Goal: Task Accomplishment & Management: Manage account settings

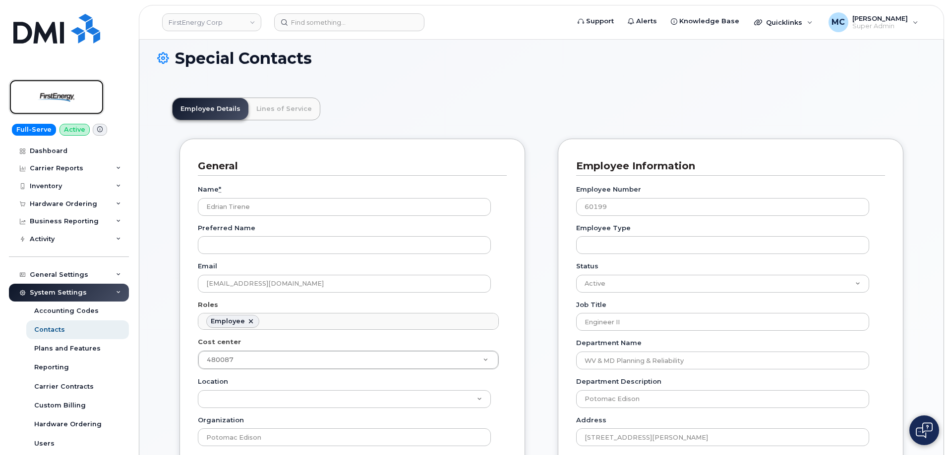
scroll to position [29, 0]
click at [60, 101] on img at bounding box center [56, 97] width 76 height 29
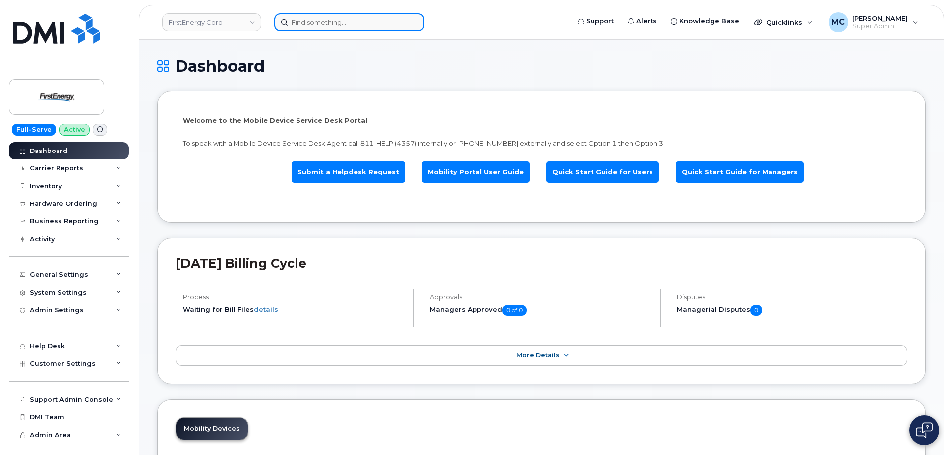
click at [354, 20] on input at bounding box center [349, 22] width 150 height 18
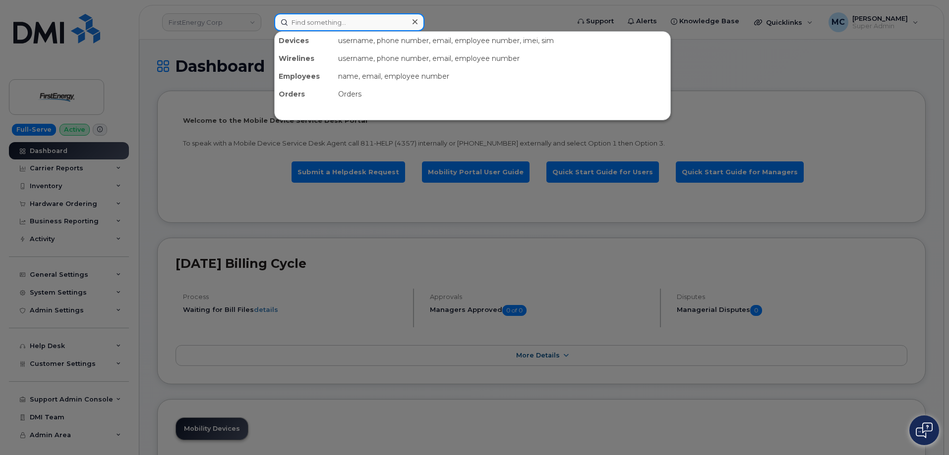
paste input "3308030655"
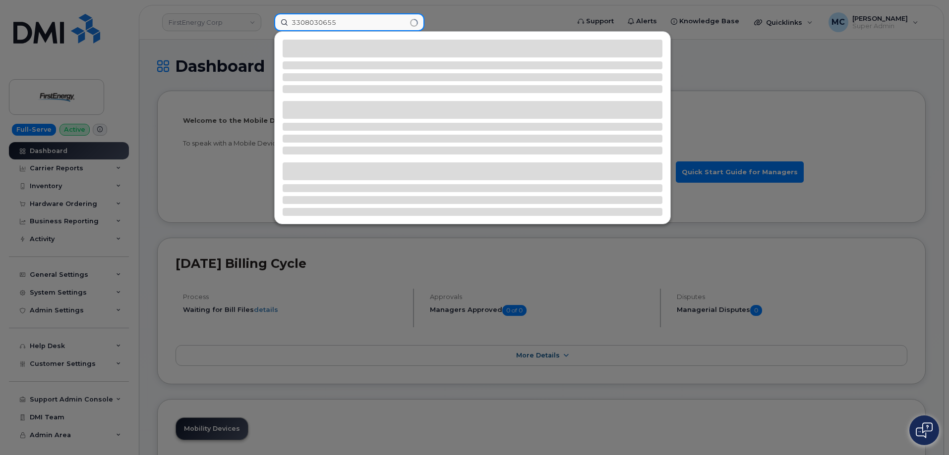
type input "3308030655"
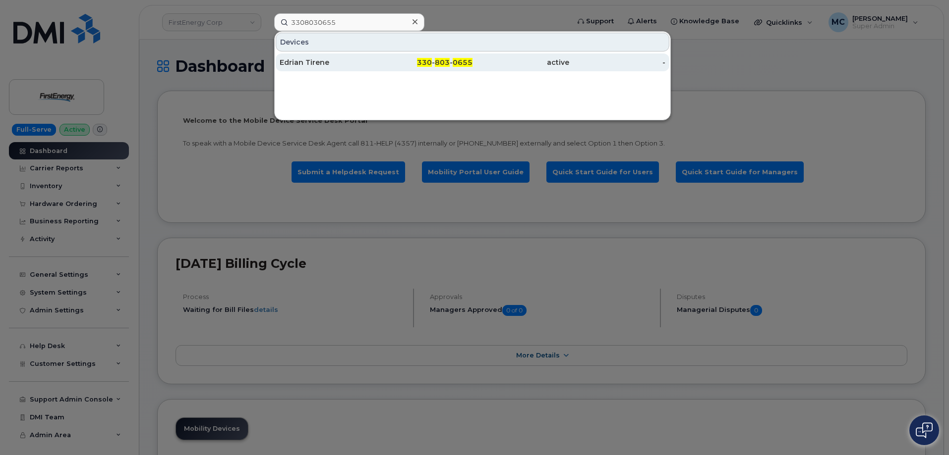
click at [453, 59] on span "0655" at bounding box center [462, 62] width 20 height 9
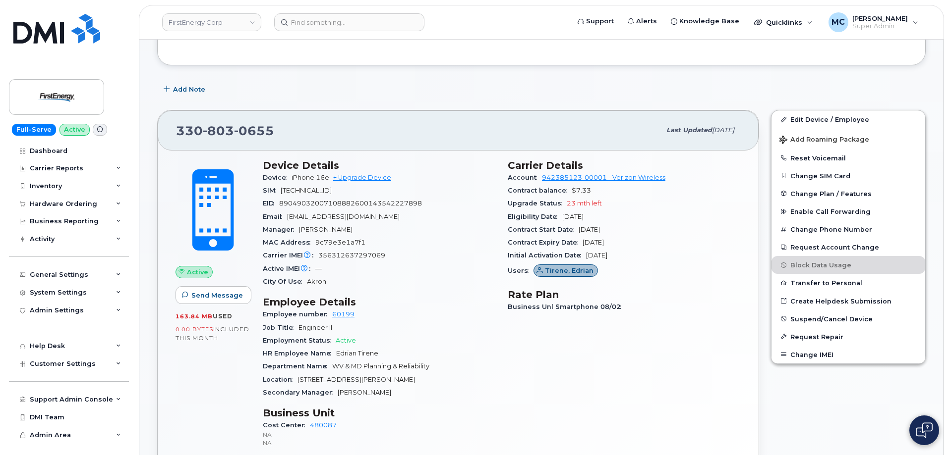
scroll to position [213, 0]
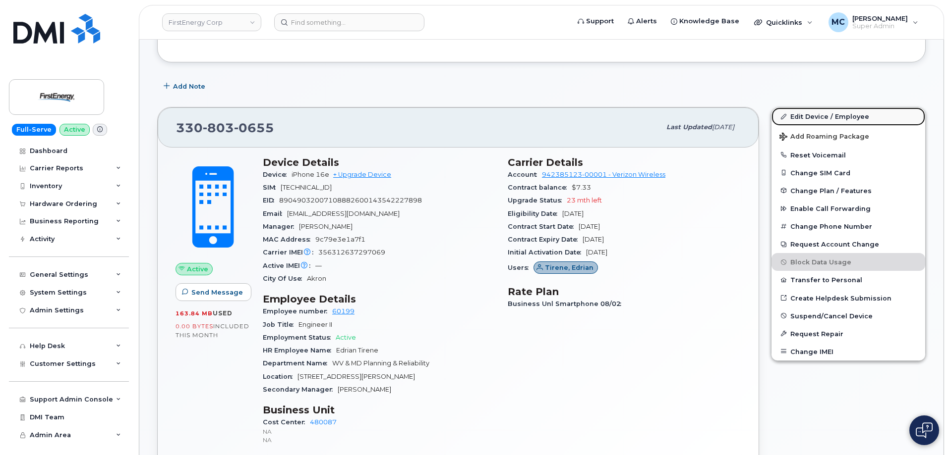
click at [842, 116] on link "Edit Device / Employee" at bounding box center [848, 117] width 154 height 18
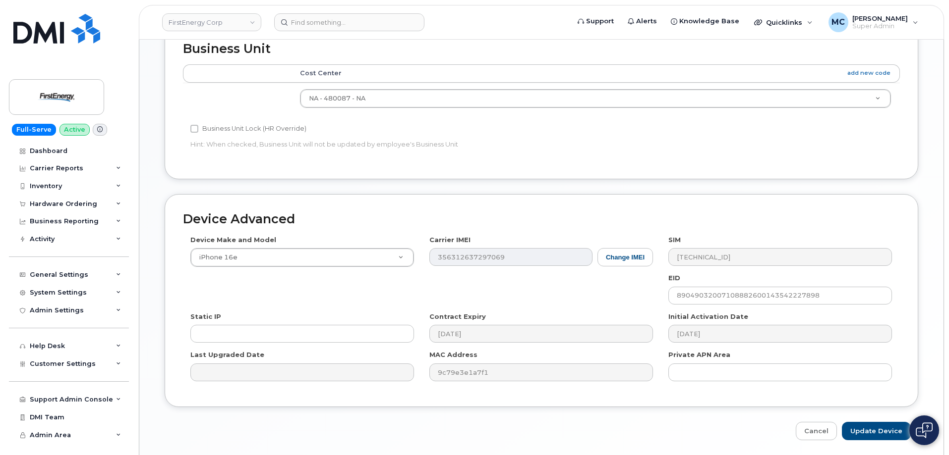
scroll to position [445, 0]
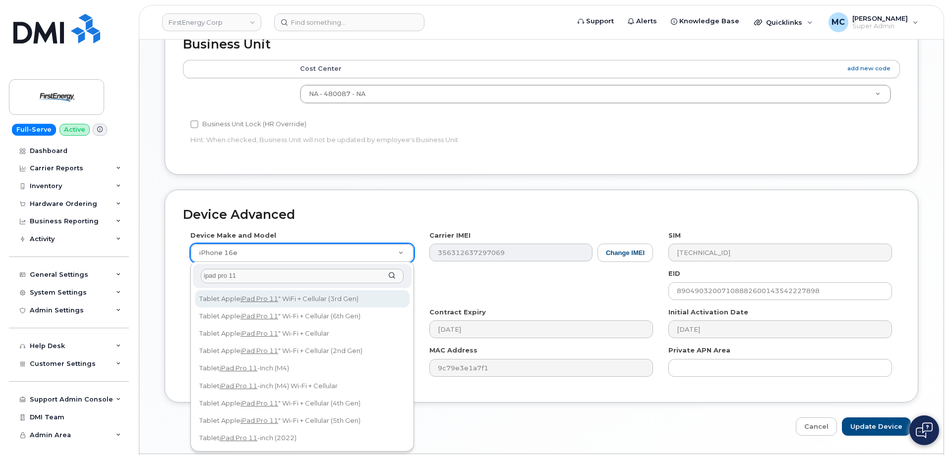
type input "ipad pro 11"
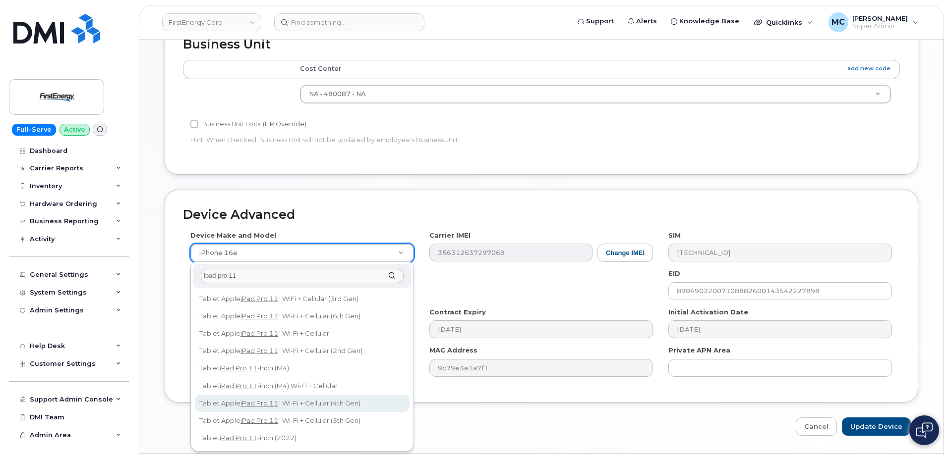
select select "2587"
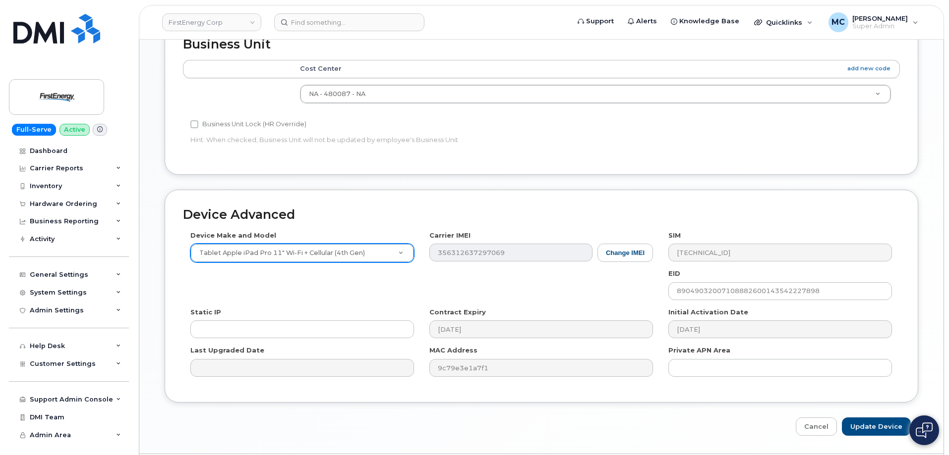
click at [545, 299] on div "Device Make and Model Tablet Apple iPad Pro 11" Wi-Fi + Cellular (4th Gen) Andr…" at bounding box center [541, 308] width 717 height 154
click at [617, 256] on button "Change IMEI" at bounding box center [625, 253] width 56 height 18
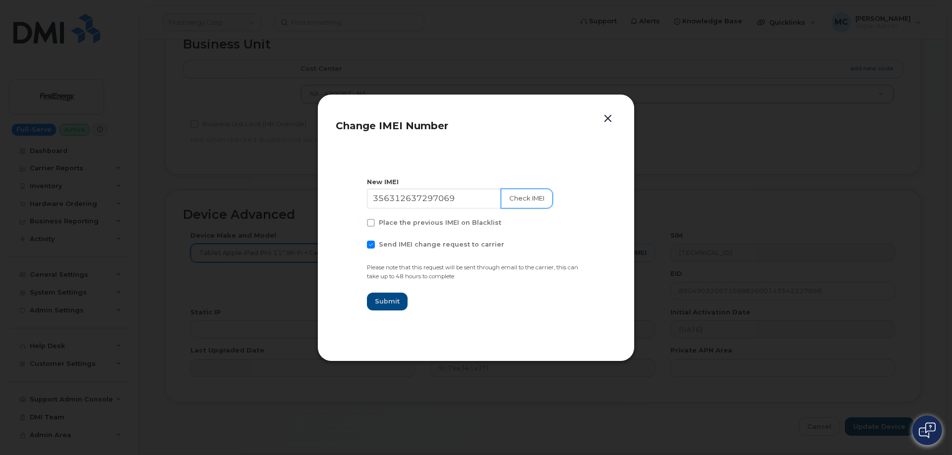
click at [522, 200] on button "Check IMEI" at bounding box center [527, 199] width 52 height 20
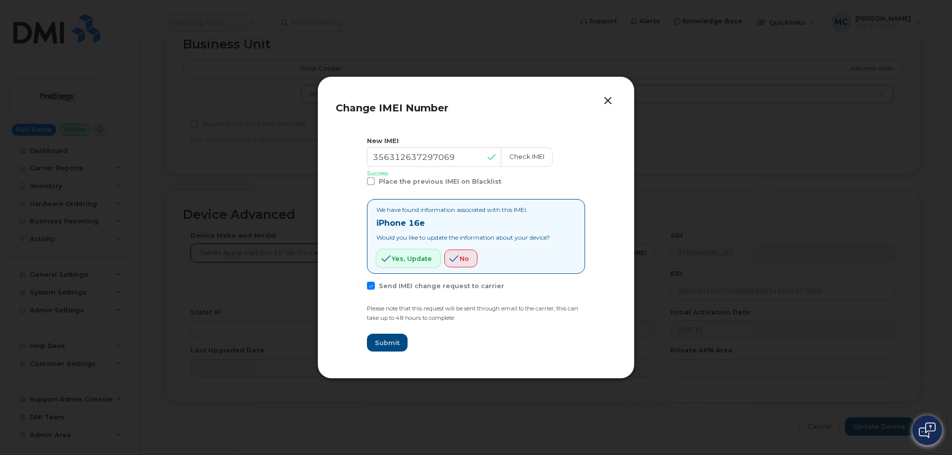
click at [423, 262] on span "Yes, update" at bounding box center [412, 258] width 40 height 9
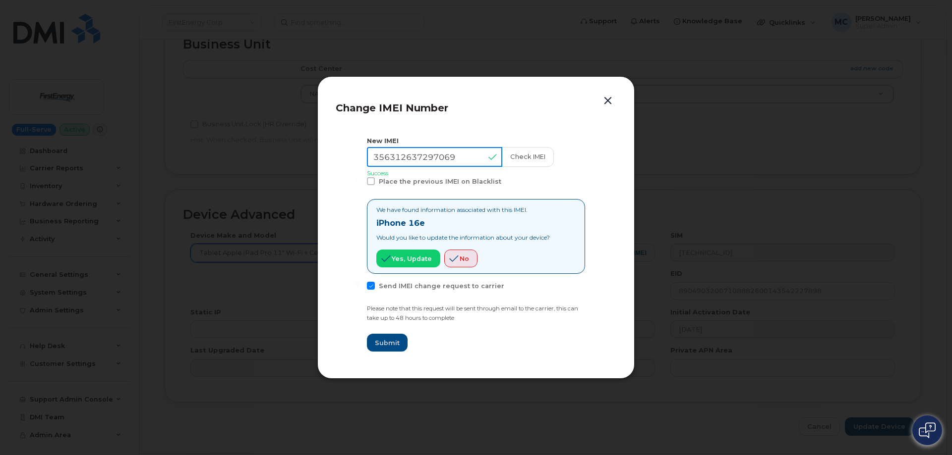
click at [427, 160] on input "356312637297069" at bounding box center [434, 157] width 135 height 20
paste input "5427900064961"
type input "355427900064961"
click at [391, 261] on button "Yes, update" at bounding box center [408, 259] width 64 height 18
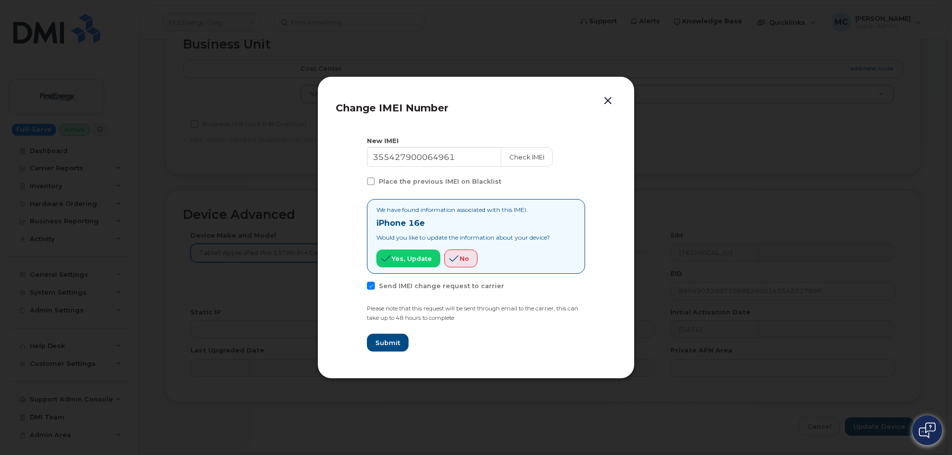
click at [373, 287] on span at bounding box center [371, 286] width 8 height 8
click at [360, 287] on input "Send IMEI change request to carrier" at bounding box center [357, 284] width 5 height 5
checkbox input "false"
click at [387, 345] on span "Submit" at bounding box center [387, 342] width 25 height 9
type input "355427900064961"
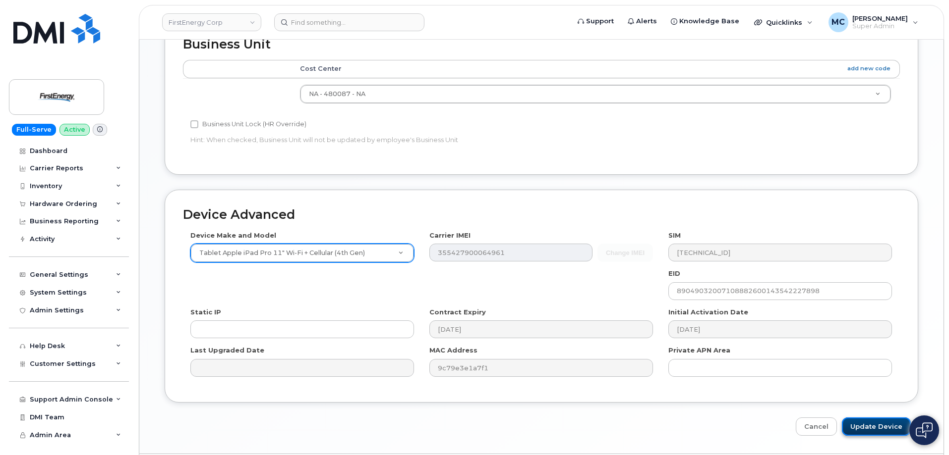
click at [873, 428] on input "Update Device" at bounding box center [875, 427] width 69 height 18
type input "Saving..."
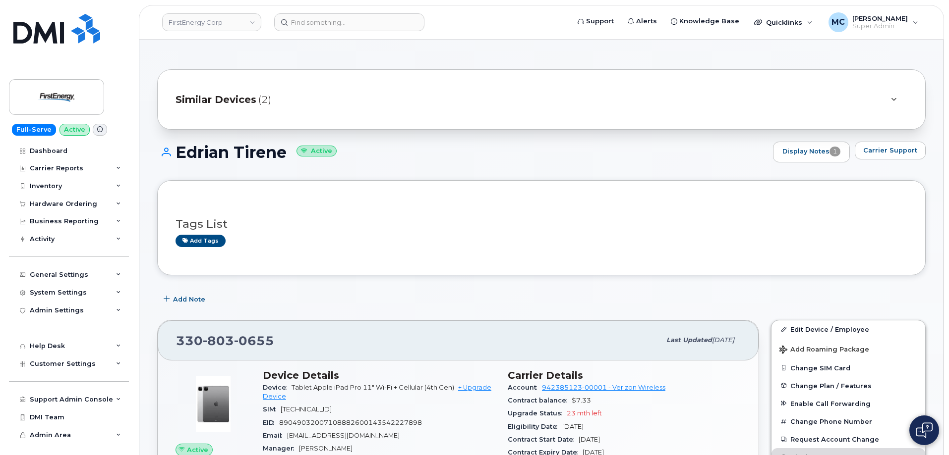
click at [645, 159] on h1 "Edrian Tirene Active" at bounding box center [462, 152] width 611 height 17
click at [537, 212] on div "Tags List Add tags" at bounding box center [540, 228] width 731 height 38
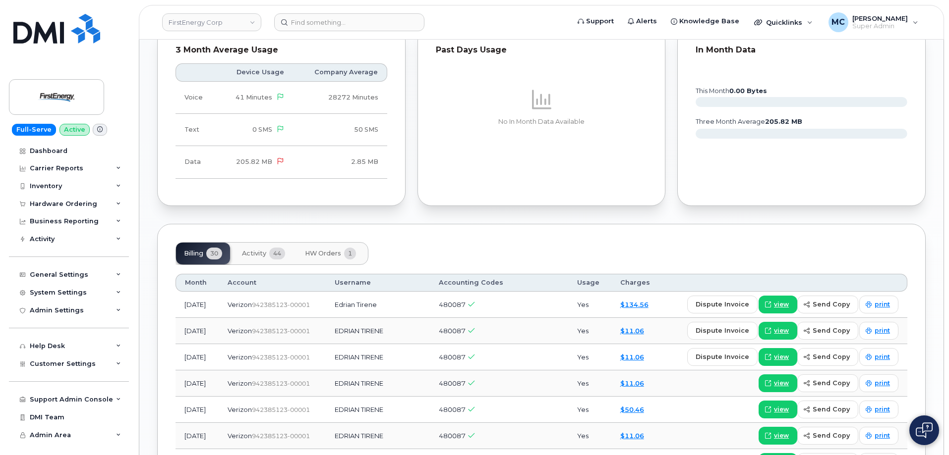
scroll to position [920, 0]
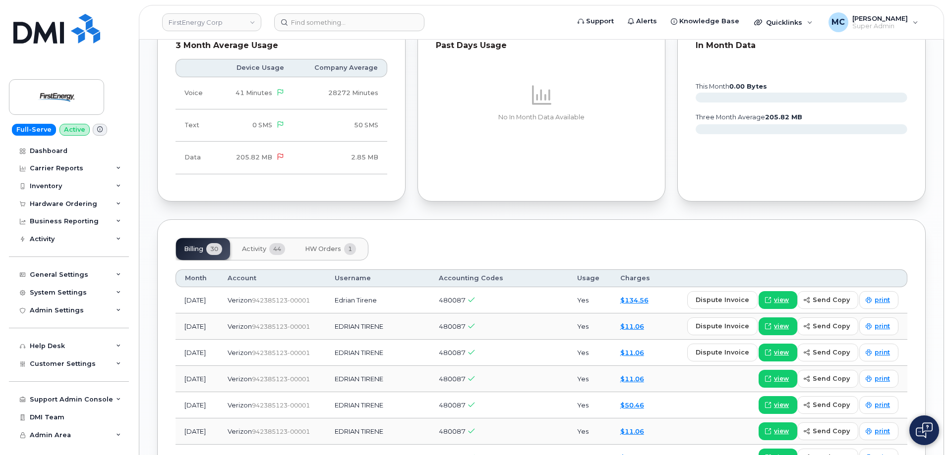
click at [247, 249] on span "Activity" at bounding box center [254, 249] width 24 height 8
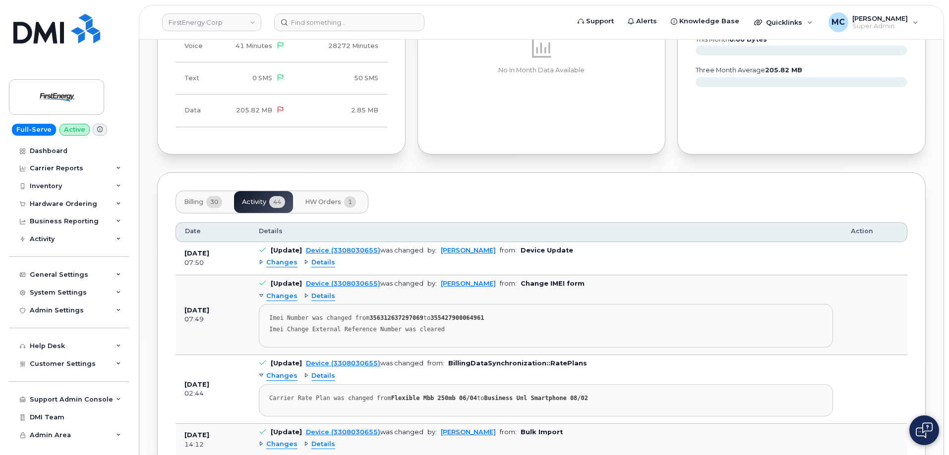
scroll to position [992, 0]
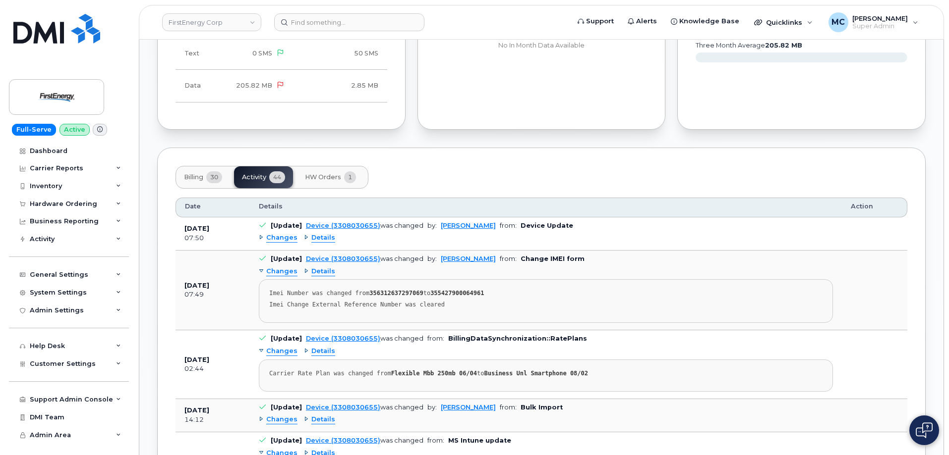
click at [390, 292] on strong "356312637297069" at bounding box center [396, 293] width 54 height 7
copy div "356312637297069"
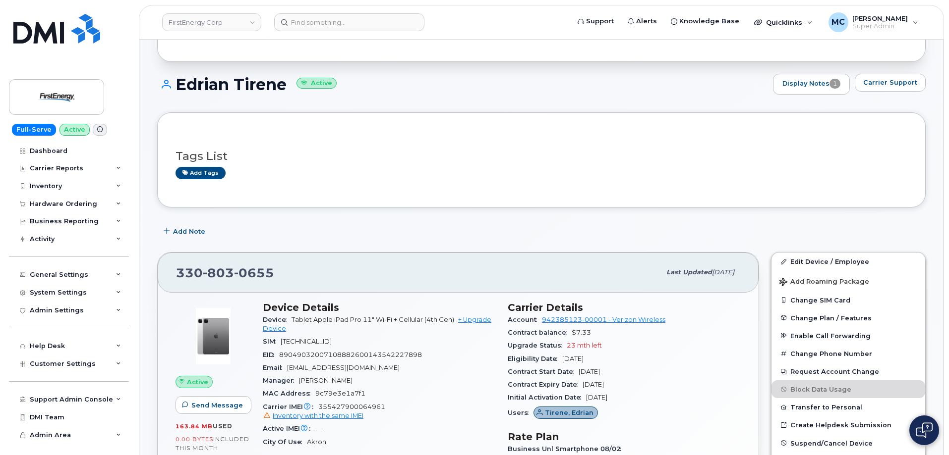
scroll to position [0, 0]
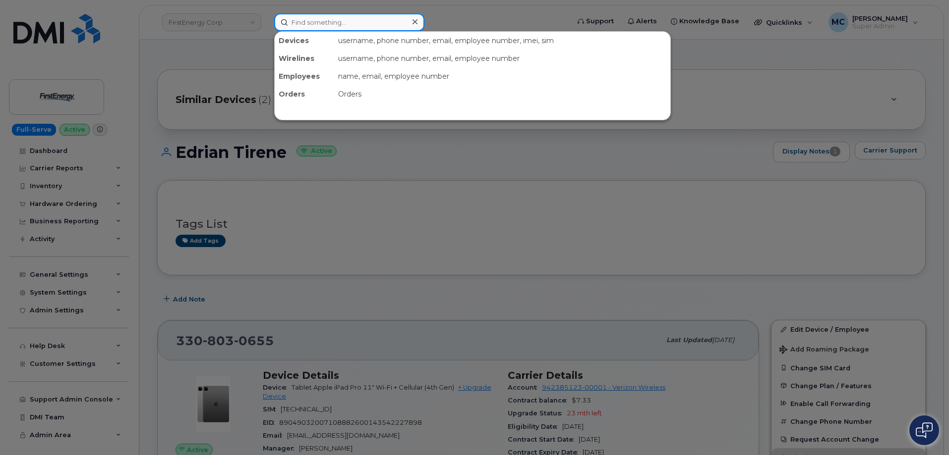
click at [330, 25] on input at bounding box center [349, 22] width 150 height 18
paste input "296090"
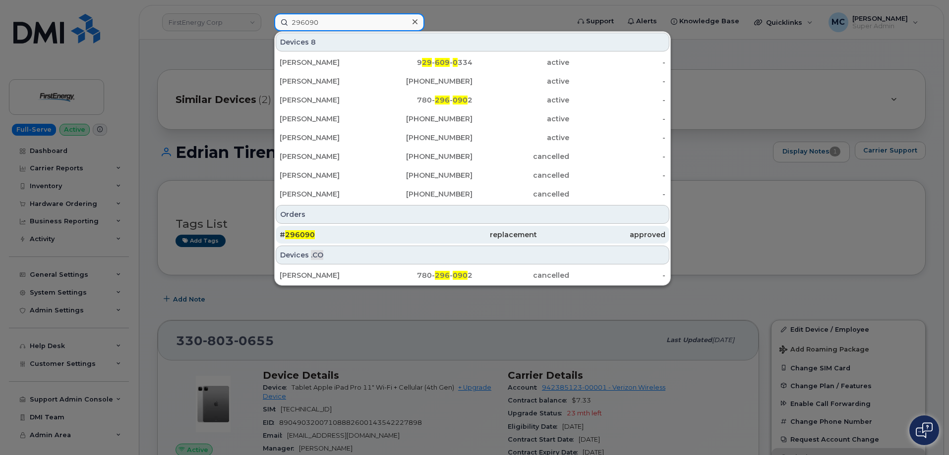
type input "296090"
click at [497, 232] on div "replacement" at bounding box center [472, 235] width 128 height 10
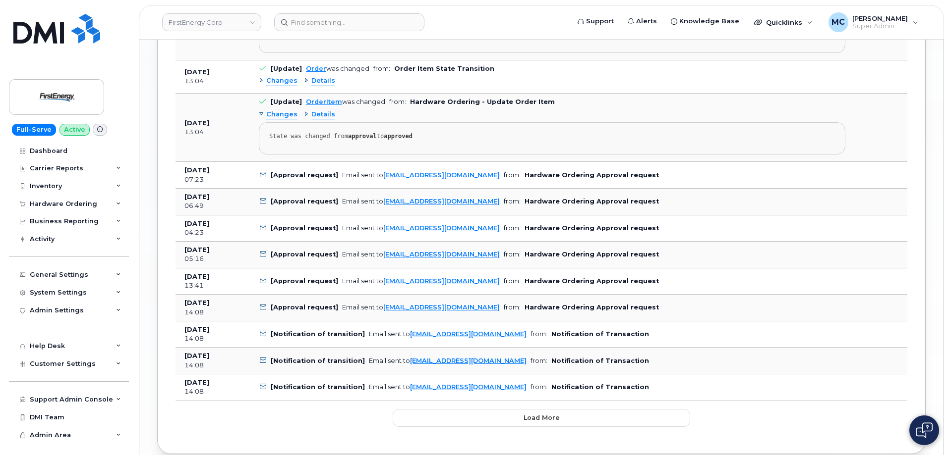
scroll to position [1331, 0]
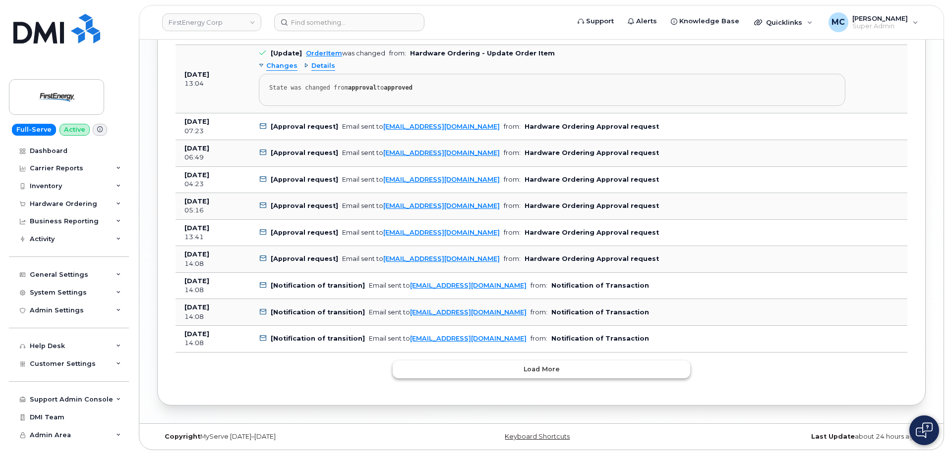
click at [548, 371] on span "Load more" at bounding box center [541, 369] width 36 height 9
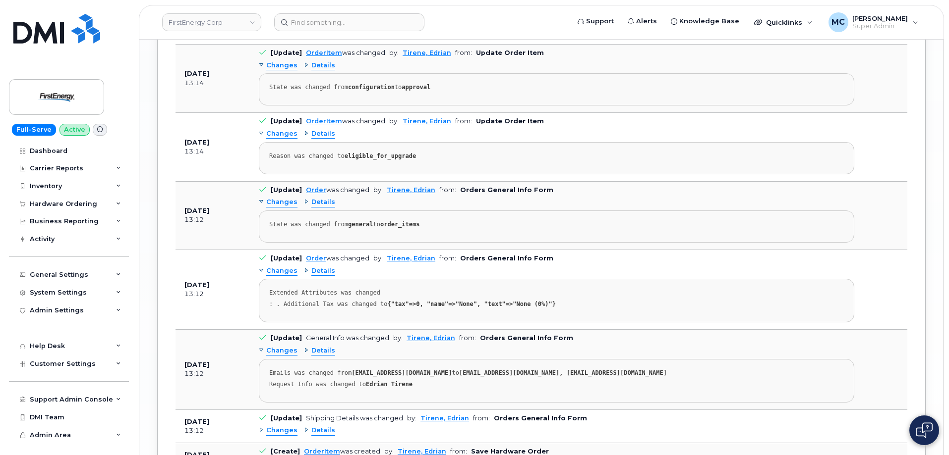
scroll to position [2027, 0]
